Goal: Task Accomplishment & Management: Manage account settings

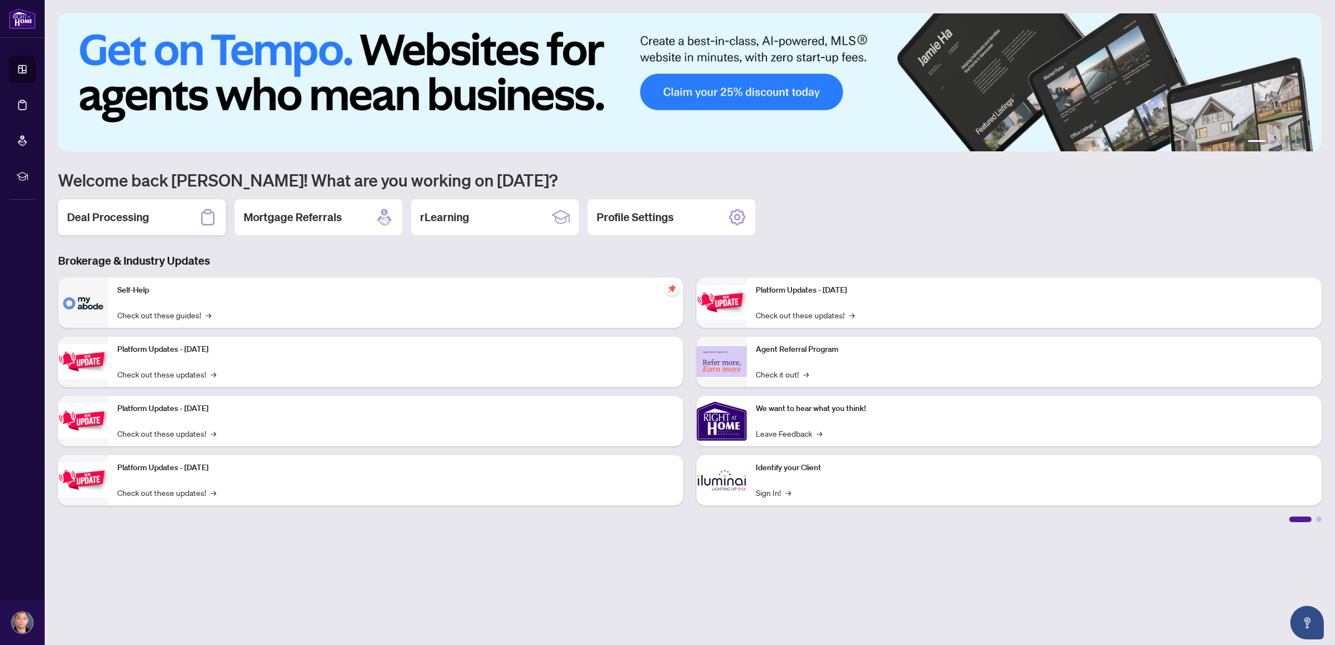
click at [105, 219] on h2 "Deal Processing" at bounding box center [108, 217] width 82 height 16
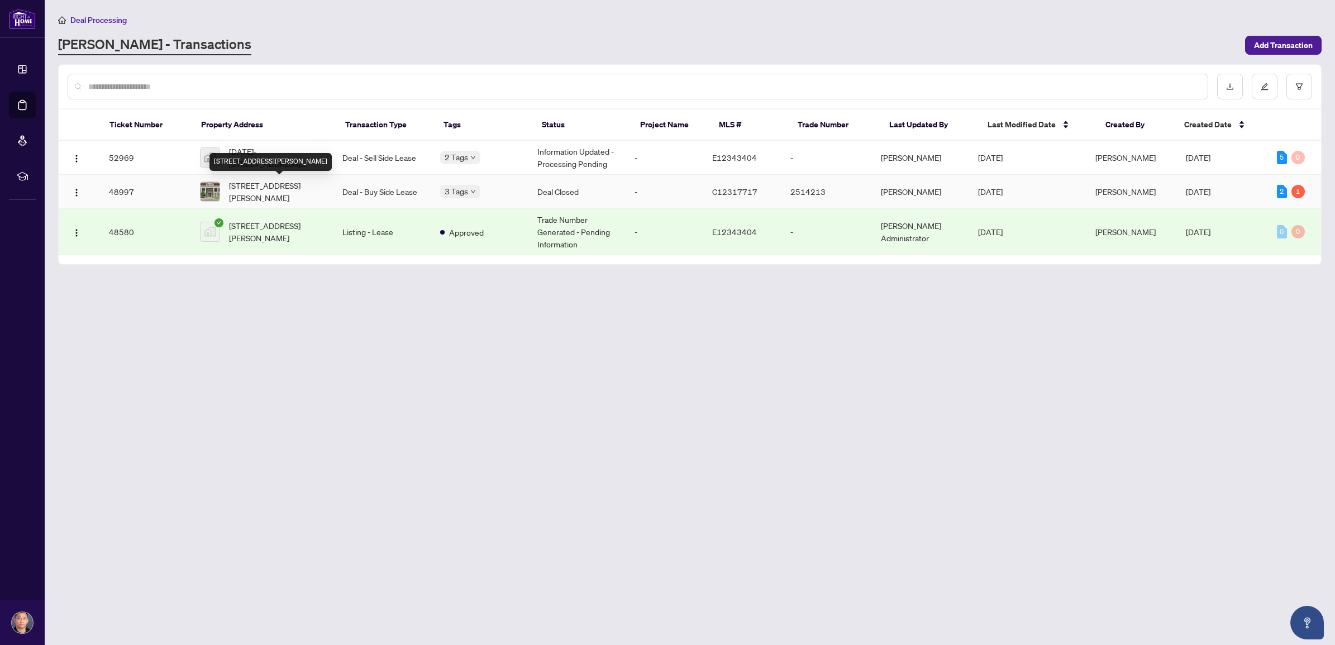
click at [269, 188] on span "[STREET_ADDRESS][PERSON_NAME]" at bounding box center [277, 191] width 96 height 25
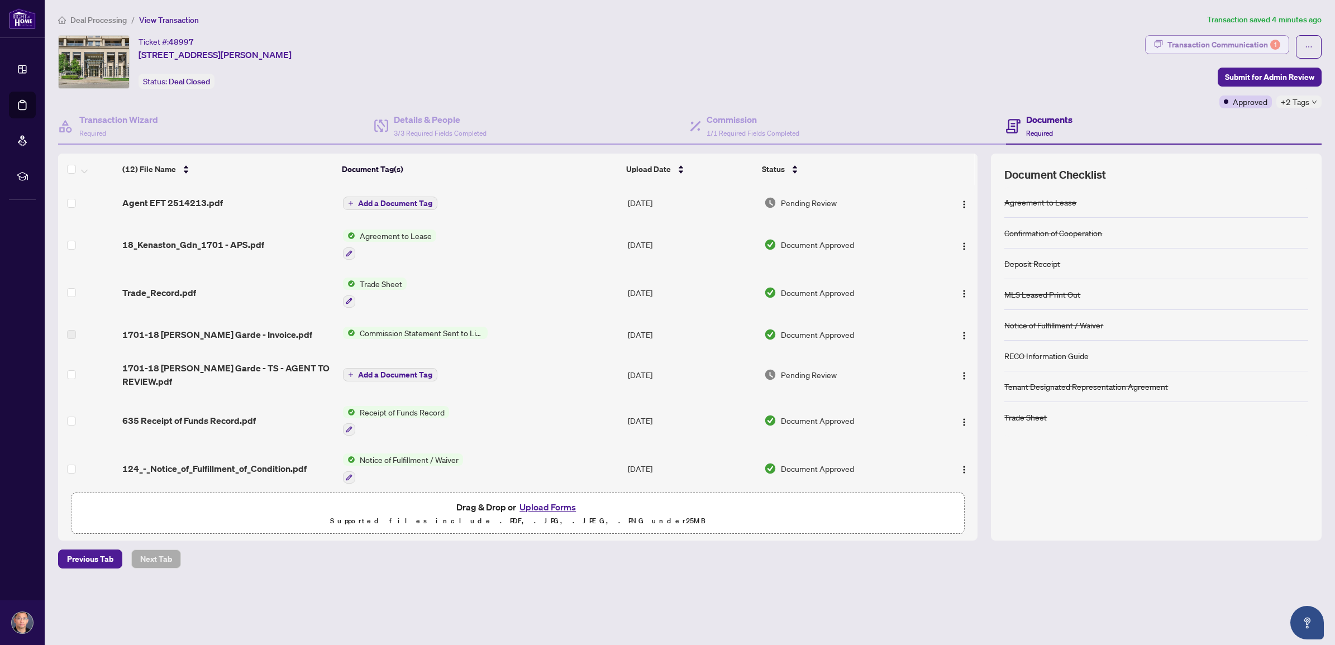
click at [1215, 42] on div "Transaction Communication 1" at bounding box center [1223, 45] width 113 height 18
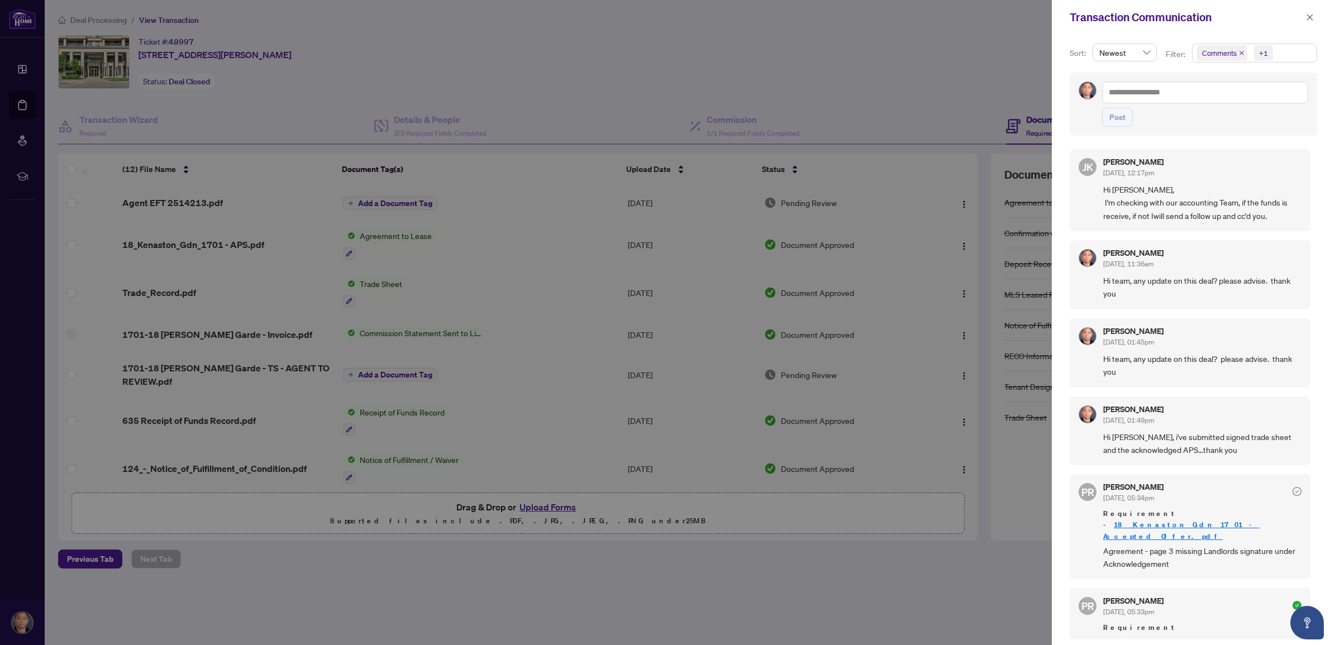
click at [193, 200] on div at bounding box center [667, 322] width 1335 height 645
click at [1309, 9] on span "button" at bounding box center [1310, 17] width 8 height 18
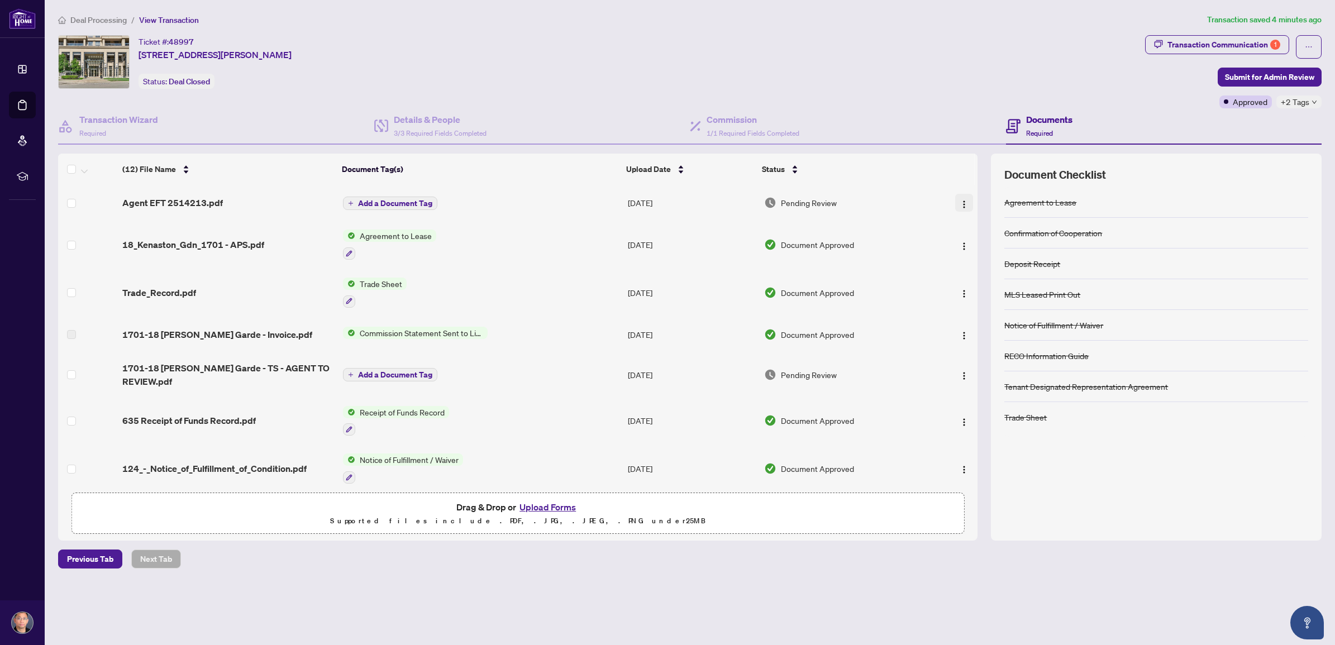
click at [962, 205] on img "button" at bounding box center [963, 204] width 9 height 9
click at [976, 256] on span "Download" at bounding box center [1015, 260] width 107 height 12
click at [1219, 39] on div "Transaction Communication 1" at bounding box center [1223, 45] width 113 height 18
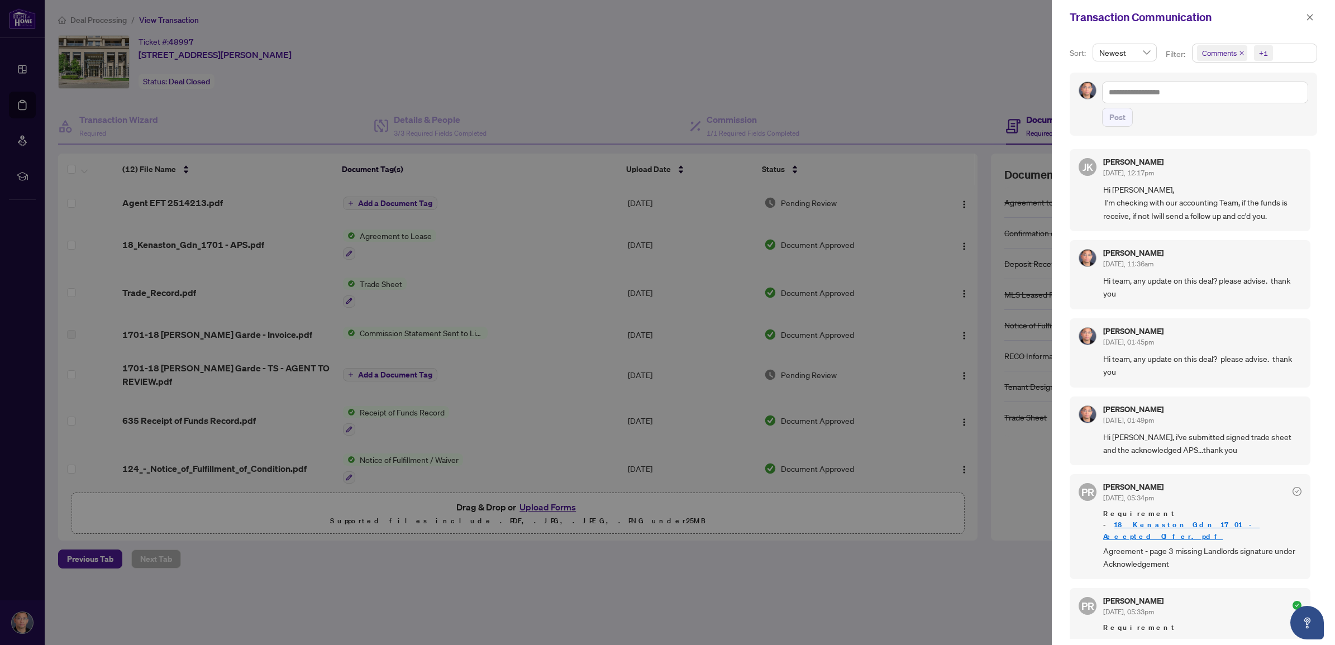
click at [811, 79] on div at bounding box center [667, 322] width 1335 height 645
click at [1310, 11] on span "button" at bounding box center [1310, 17] width 8 height 18
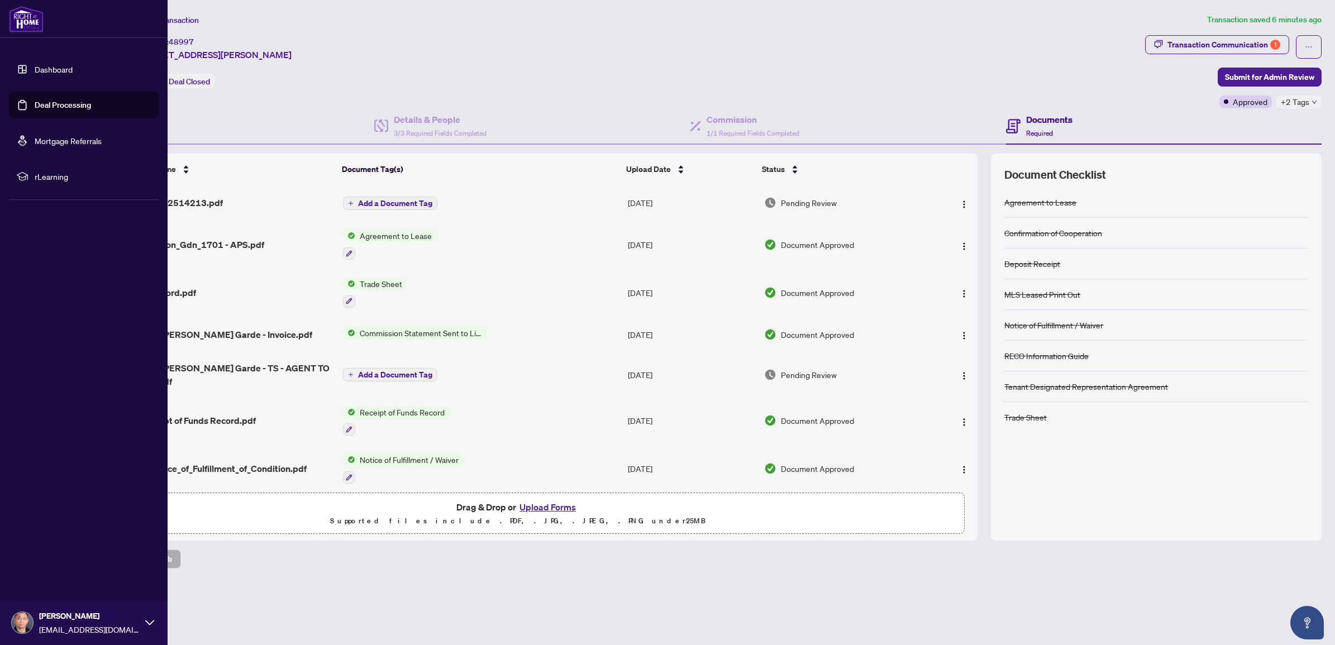
click at [38, 66] on link "Dashboard" at bounding box center [54, 69] width 38 height 10
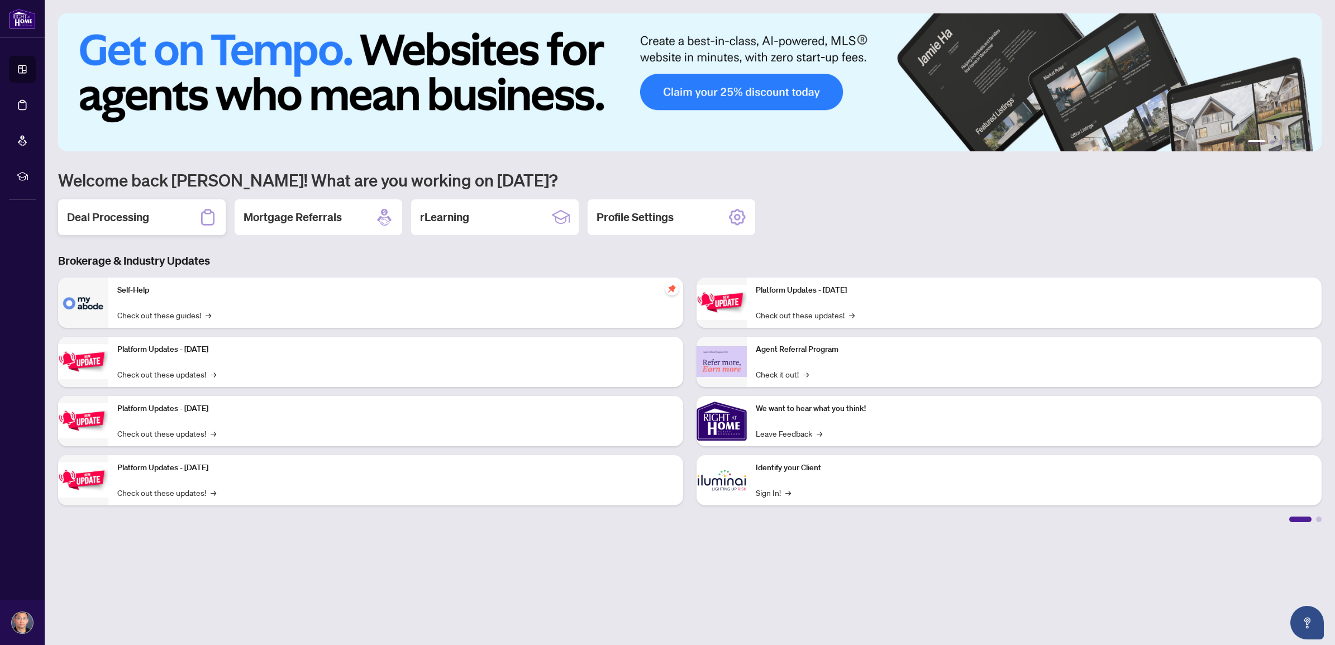
click at [154, 221] on div "Deal Processing" at bounding box center [142, 217] width 168 height 36
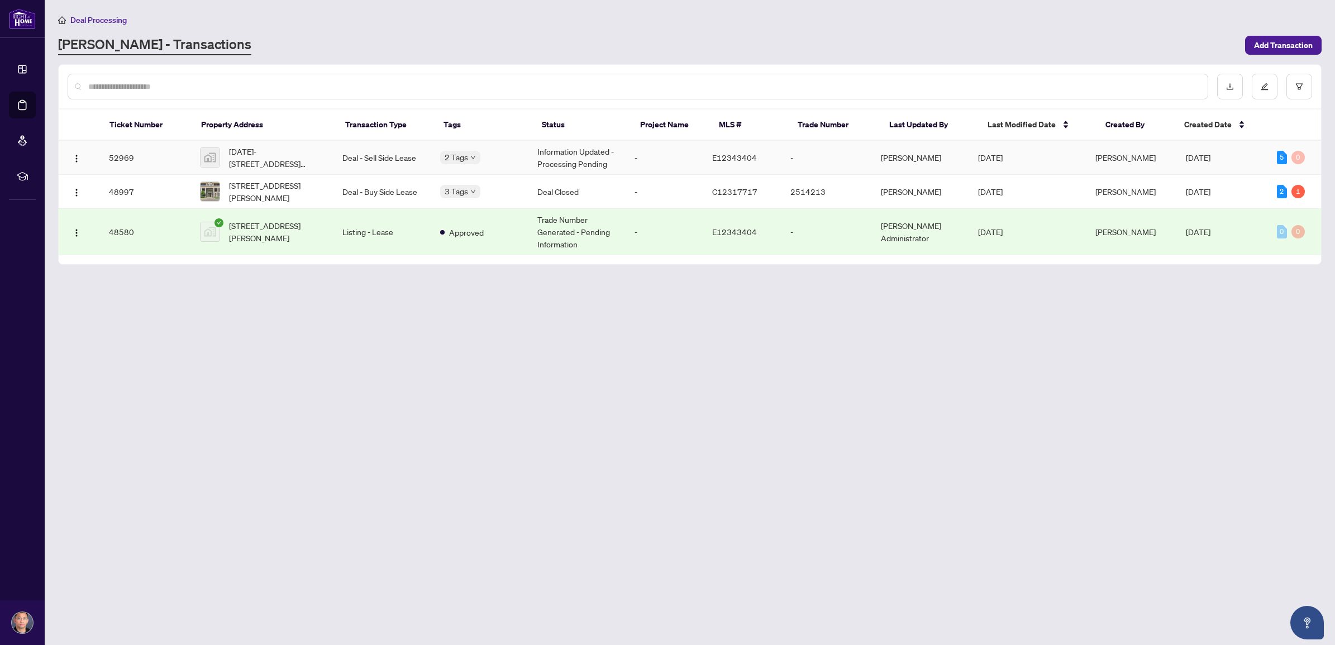
click at [126, 157] on td "52969" at bounding box center [145, 158] width 91 height 34
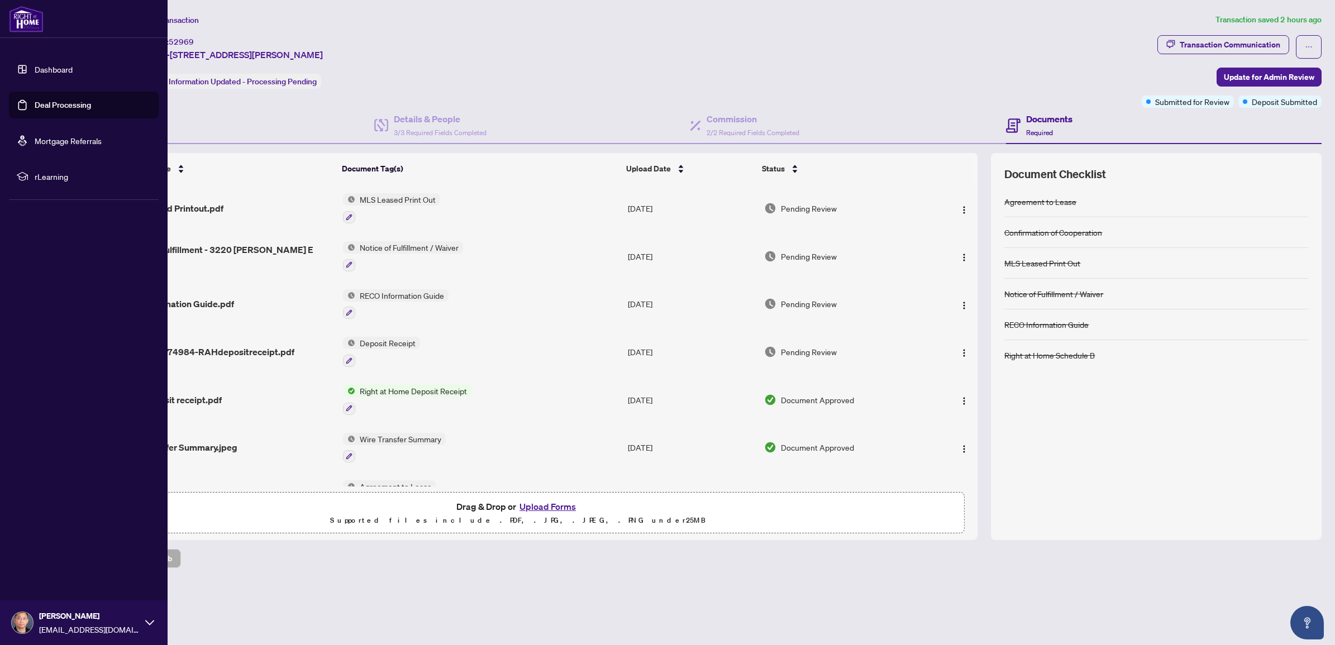
click at [49, 64] on link "Dashboard" at bounding box center [54, 69] width 38 height 10
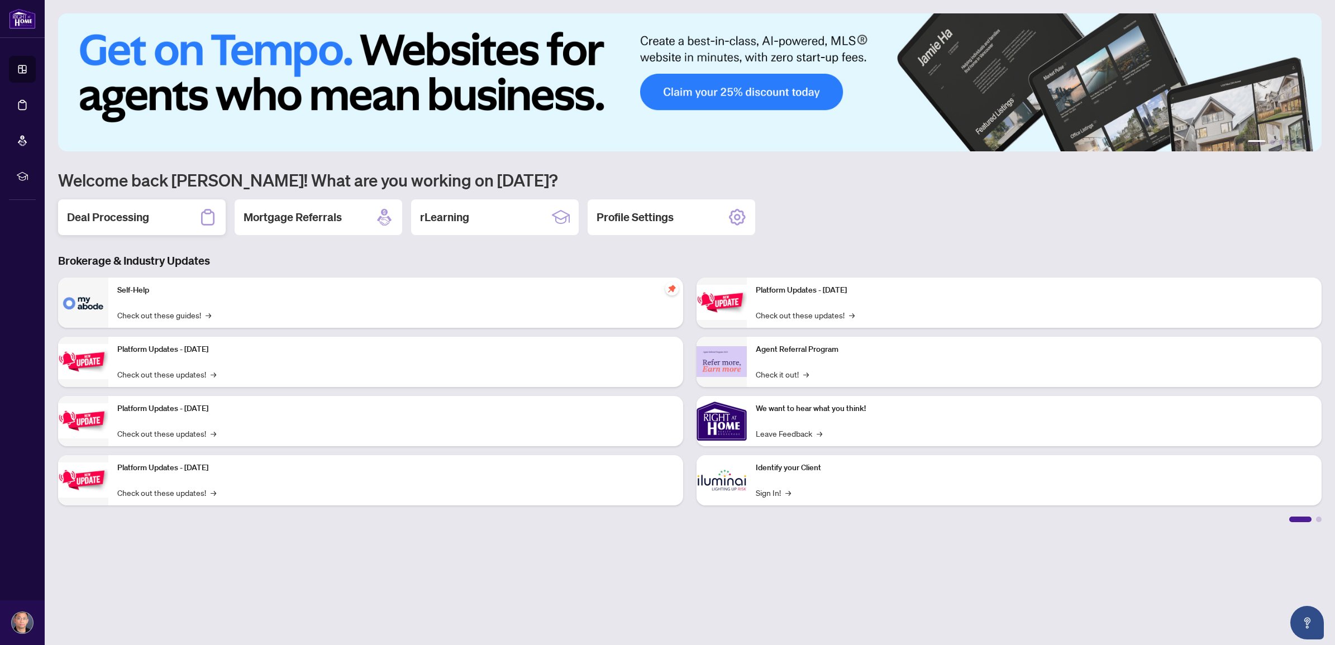
click at [139, 216] on h2 "Deal Processing" at bounding box center [108, 217] width 82 height 16
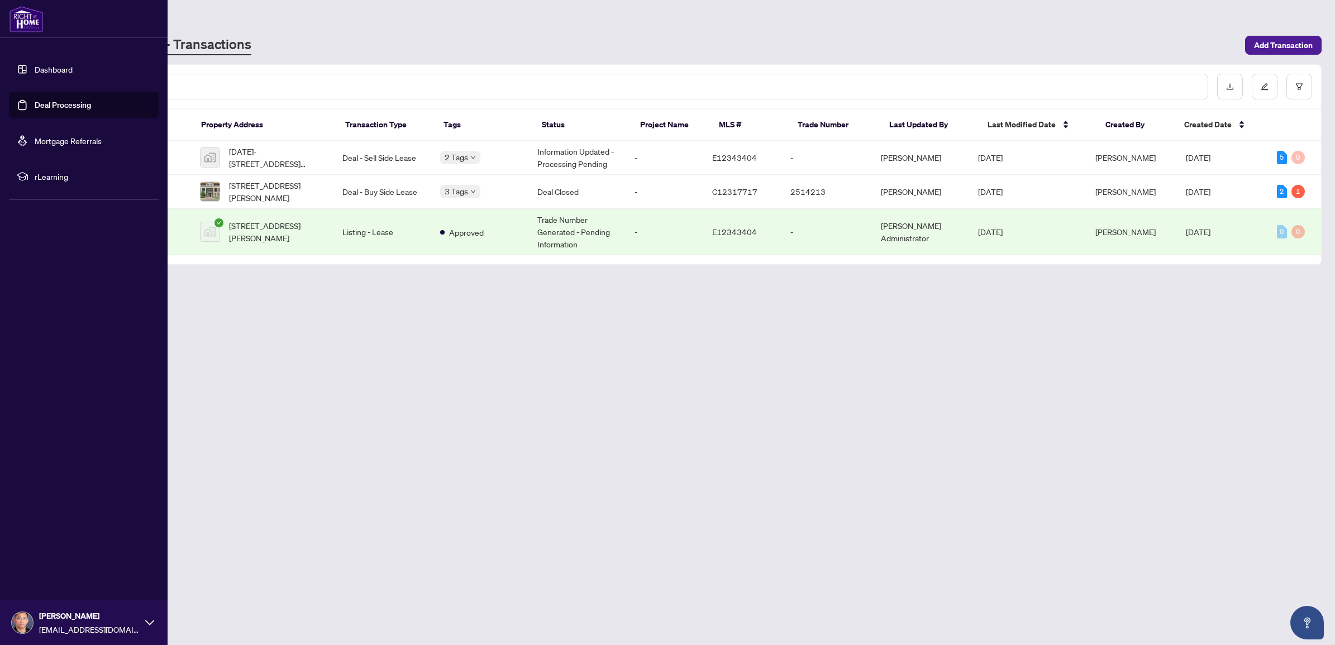
click at [46, 64] on link "Dashboard" at bounding box center [54, 69] width 38 height 10
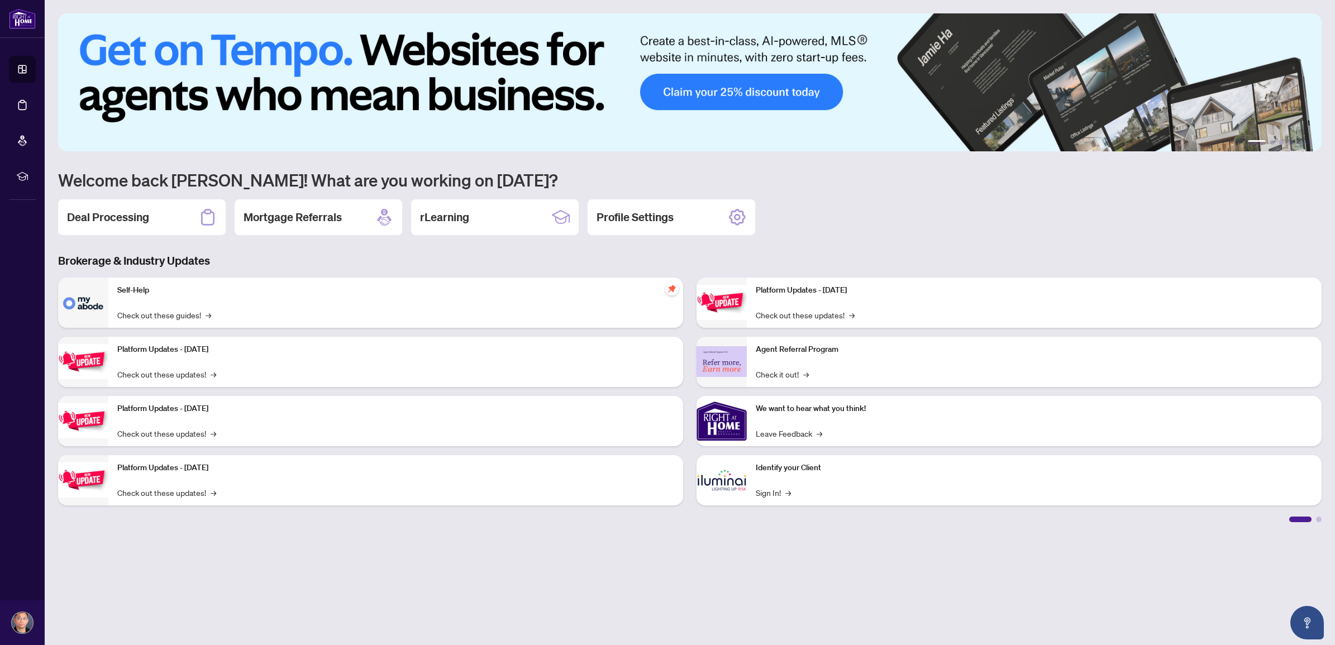
click at [417, 101] on img at bounding box center [689, 82] width 1263 height 138
